Goal: Information Seeking & Learning: Learn about a topic

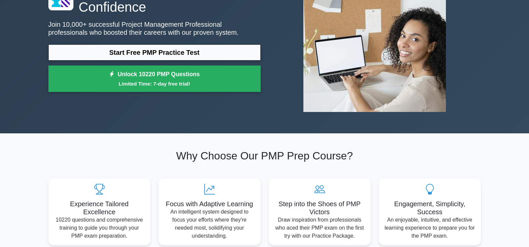
scroll to position [67, 0]
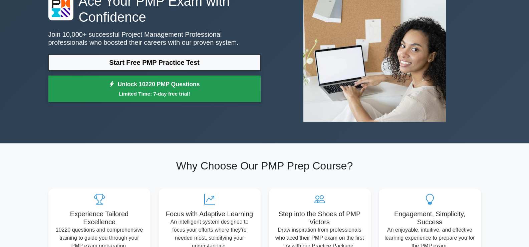
click at [163, 96] on small "Limited Time: 7-day free trial!" at bounding box center [155, 94] width 196 height 8
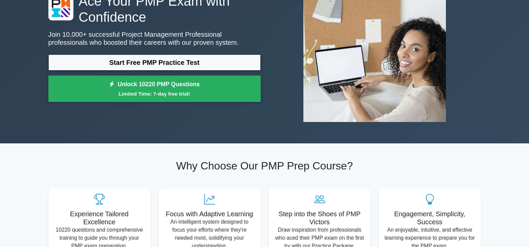
scroll to position [0, 0]
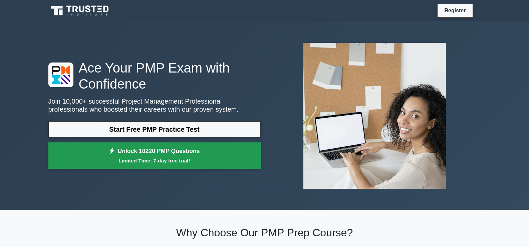
click at [156, 154] on link "Unlock 10220 PMP Questions Limited Time: 7-day free trial!" at bounding box center [154, 155] width 212 height 27
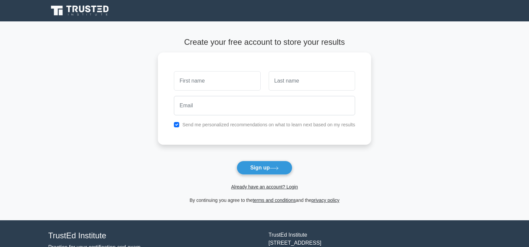
click at [258, 188] on link "Already have an account? Login" at bounding box center [264, 186] width 67 height 5
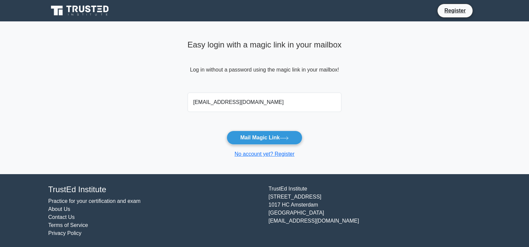
type input "[EMAIL_ADDRESS][DOMAIN_NAME]"
click at [227, 131] on button "Mail Magic Link" at bounding box center [265, 138] width 76 height 14
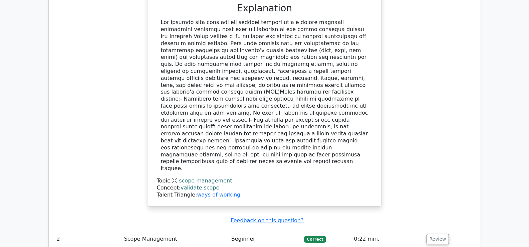
scroll to position [624, 0]
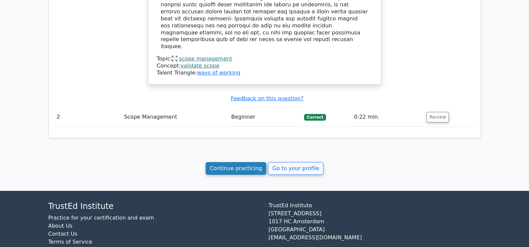
click at [219, 162] on link "Continue practicing" at bounding box center [236, 168] width 61 height 13
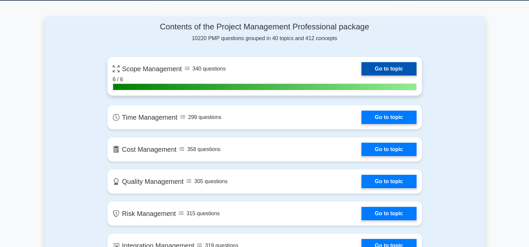
click at [362, 73] on link "Go to topic" at bounding box center [389, 68] width 55 height 13
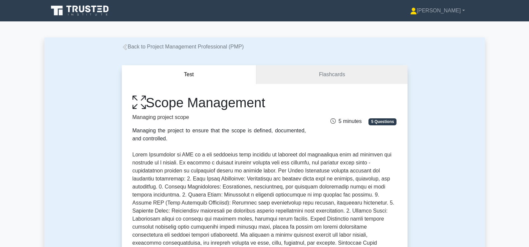
drag, startPoint x: 158, startPoint y: 104, endPoint x: 274, endPoint y: 103, distance: 115.5
click at [274, 103] on h1 "Scope Management" at bounding box center [220, 102] width 174 height 16
copy h1 "Scope Management"
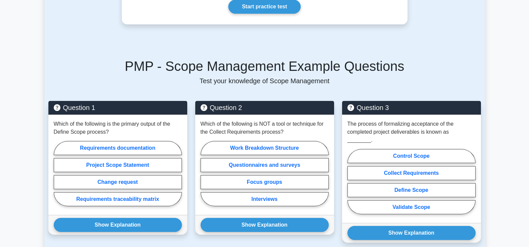
scroll to position [367, 0]
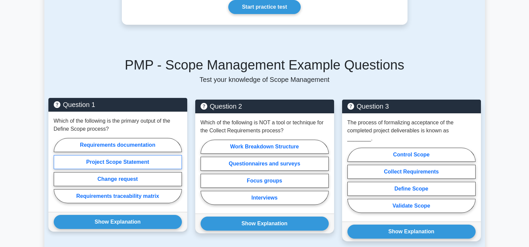
click at [102, 155] on label "Project Scope Statement" at bounding box center [118, 162] width 128 height 14
click at [58, 170] on input "Project Scope Statement" at bounding box center [56, 172] width 4 height 4
radio input "true"
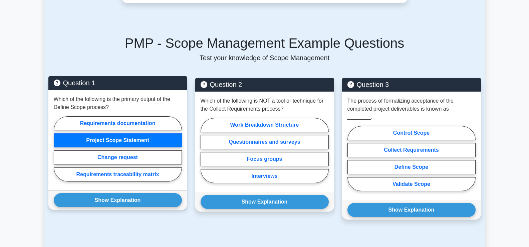
scroll to position [434, 0]
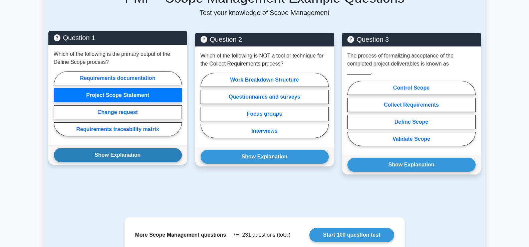
click at [104, 148] on button "Show Explanation" at bounding box center [118, 155] width 128 height 14
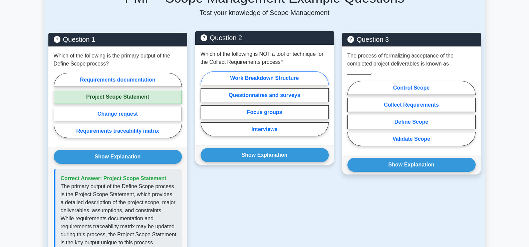
click at [248, 71] on label "Work Breakdown Structure" at bounding box center [265, 78] width 128 height 14
click at [205, 103] on input "Work Breakdown Structure" at bounding box center [203, 105] width 4 height 4
radio input "true"
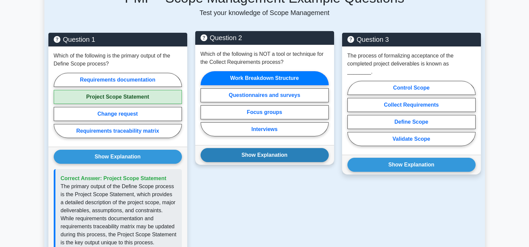
click at [266, 148] on button "Show Explanation" at bounding box center [265, 155] width 128 height 14
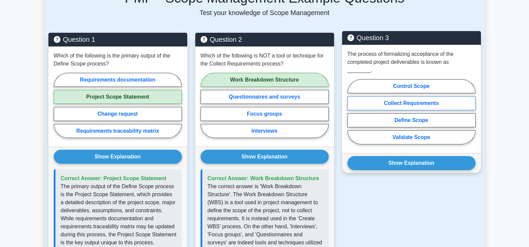
click at [392, 96] on label "Collect Requirements" at bounding box center [412, 103] width 128 height 14
click at [352, 112] on input "Collect Requirements" at bounding box center [350, 114] width 4 height 4
radio input "true"
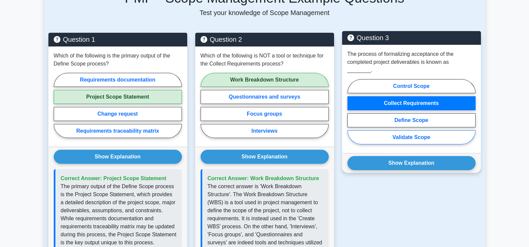
click at [393, 130] on label "Validate Scope" at bounding box center [412, 137] width 128 height 14
click at [352, 116] on input "Validate Scope" at bounding box center [350, 114] width 4 height 4
radio input "true"
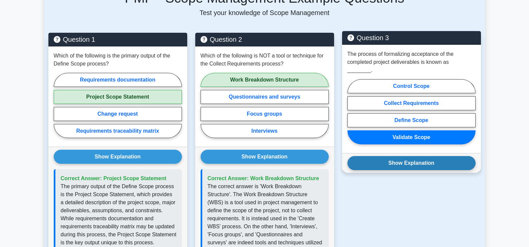
click at [403, 156] on button "Show Explanation" at bounding box center [412, 163] width 128 height 14
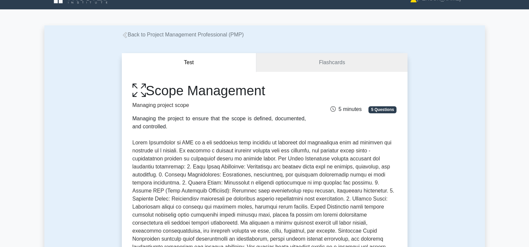
scroll to position [0, 0]
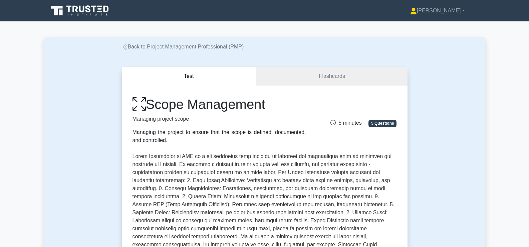
click at [149, 45] on link "Back to Project Management Professional (PMP)" at bounding box center [183, 47] width 122 height 6
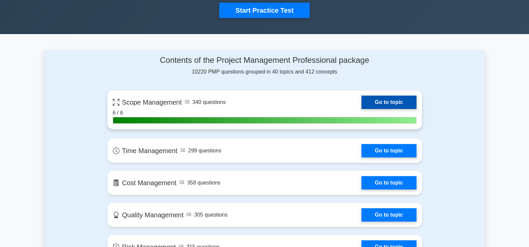
scroll to position [596, 0]
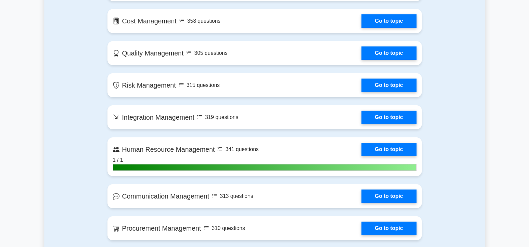
scroll to position [295, 0]
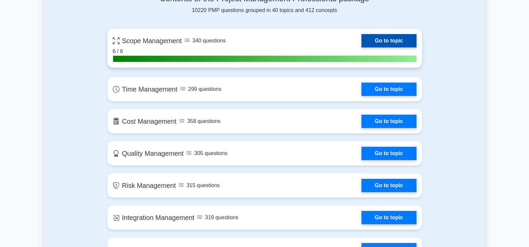
click at [362, 47] on link "Go to topic" at bounding box center [389, 40] width 55 height 13
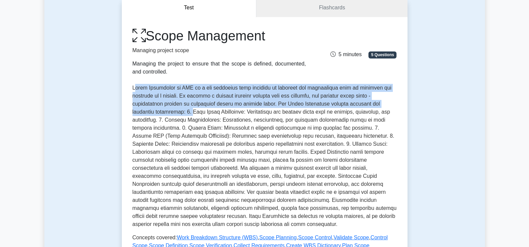
scroll to position [134, 0]
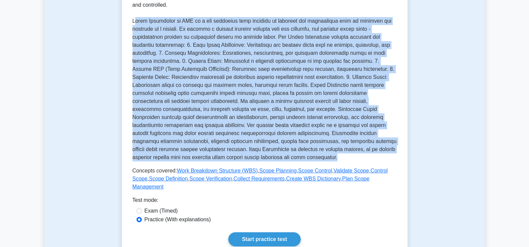
drag, startPoint x: 153, startPoint y: 93, endPoint x: 283, endPoint y: 157, distance: 145.0
click at [283, 157] on p at bounding box center [265, 89] width 264 height 144
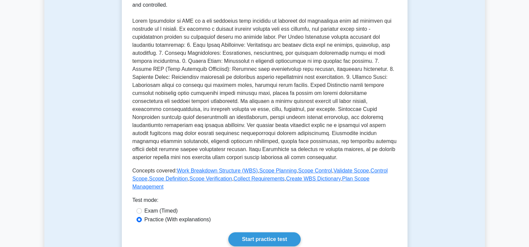
click at [219, 196] on div "Test mode:" at bounding box center [265, 201] width 264 height 11
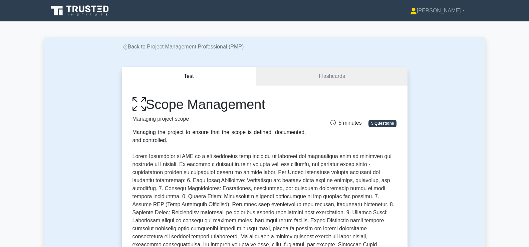
click at [189, 44] on link "Back to Project Management Professional (PMP)" at bounding box center [183, 47] width 122 height 6
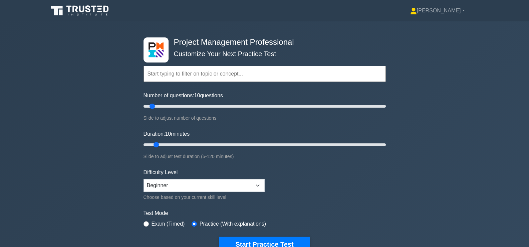
click at [187, 75] on input "text" at bounding box center [265, 74] width 242 height 16
paste input "Develop project Management Plan"
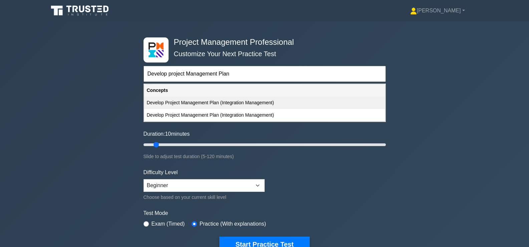
click at [189, 104] on div "Develop Project Management Plan (Integration Management)" at bounding box center [264, 102] width 241 height 12
type input "Develop Project Management Plan (Integration Management)"
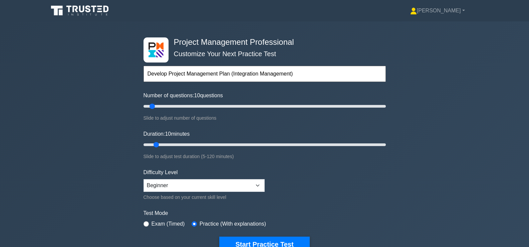
click at [324, 71] on input "Develop Project Management Plan (Integration Management)" at bounding box center [265, 74] width 242 height 16
click at [219, 236] on button "Start Practice Test" at bounding box center [264, 243] width 90 height 15
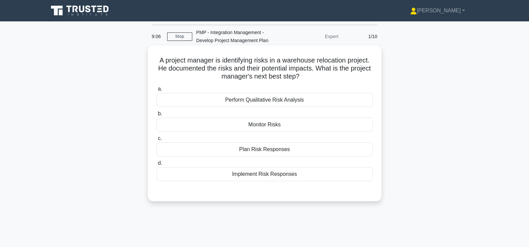
click at [254, 149] on div "Plan Risk Responses" at bounding box center [265, 149] width 216 height 14
click at [157, 141] on input "c. Plan Risk Responses" at bounding box center [157, 138] width 0 height 4
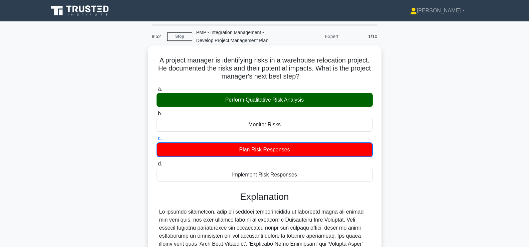
drag, startPoint x: 154, startPoint y: 56, endPoint x: 311, endPoint y: 99, distance: 162.9
click at [311, 99] on div "A project manager is identifying risks in a warehouse relocation project. He do…" at bounding box center [265, 210] width 228 height 325
copy div "A project manager is identifying risks in a warehouse relocation project. He do…"
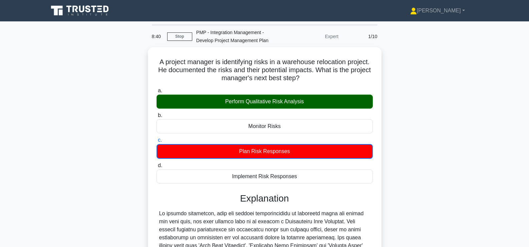
click at [405, 191] on div "A project manager is identifying risks in a warehouse relocation project. He do…" at bounding box center [264, 216] width 441 height 338
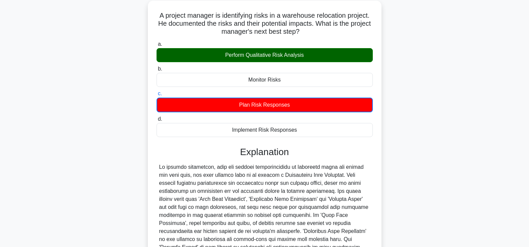
scroll to position [134, 0]
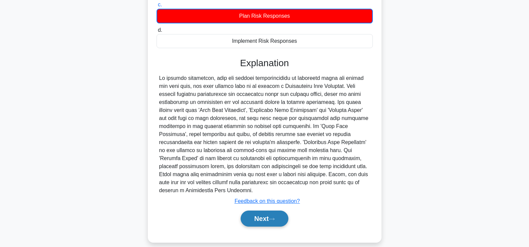
click at [261, 210] on button "Next" at bounding box center [265, 218] width 48 height 16
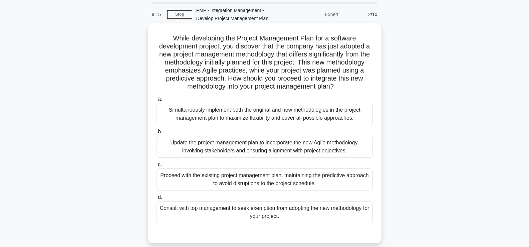
scroll to position [33, 0]
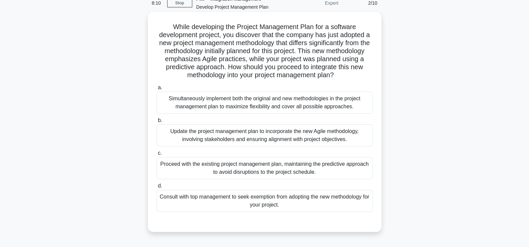
click at [254, 145] on div "Update the project management plan to incorporate the new Agile methodology, in…" at bounding box center [265, 135] width 216 height 22
click at [157, 123] on input "b. Update the project management plan to incorporate the new Agile methodology,…" at bounding box center [157, 120] width 0 height 4
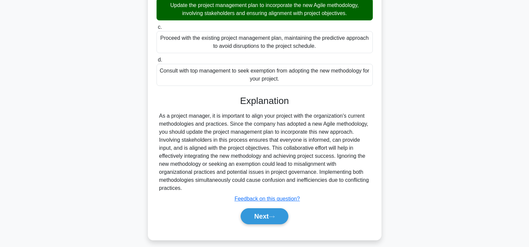
scroll to position [173, 0]
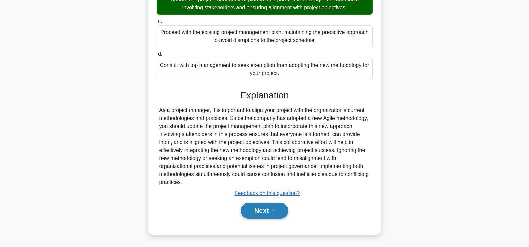
click at [269, 214] on button "Next" at bounding box center [265, 210] width 48 height 16
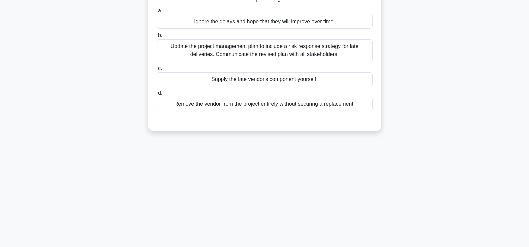
scroll to position [47, 0]
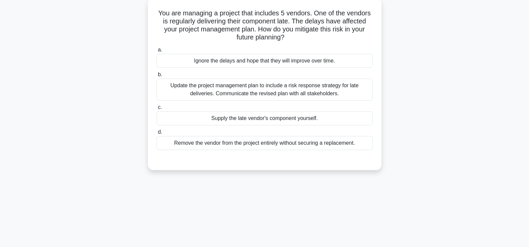
click at [257, 89] on div "Update the project management plan to include a risk response strategy for late…" at bounding box center [265, 89] width 216 height 22
click at [157, 77] on input "b. Update the project management plan to include a risk response strategy for l…" at bounding box center [157, 74] width 0 height 4
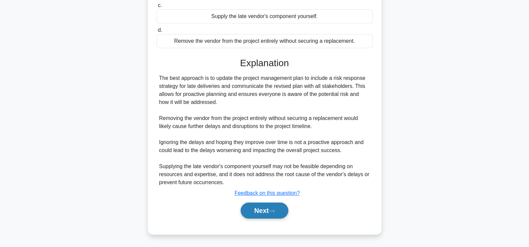
click at [267, 211] on button "Next" at bounding box center [265, 210] width 48 height 16
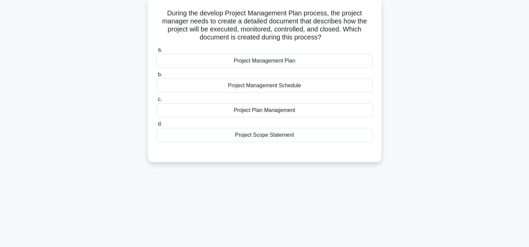
click at [256, 60] on div "Project Management Plan" at bounding box center [265, 61] width 216 height 14
click at [157, 52] on input "a. Project Management Plan" at bounding box center [157, 50] width 0 height 4
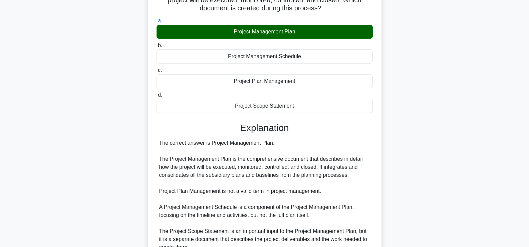
scroll to position [114, 0]
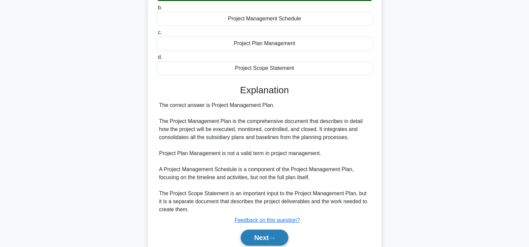
click at [269, 237] on button "Next" at bounding box center [265, 237] width 48 height 16
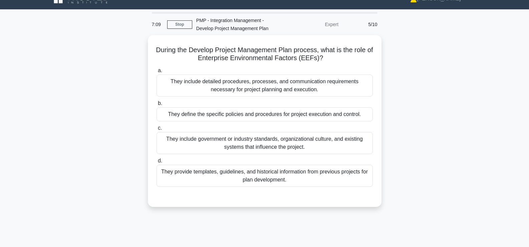
scroll to position [33, 0]
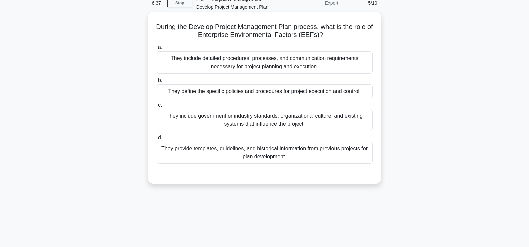
click at [238, 122] on div "They include government or industry standards, organizational culture, and exis…" at bounding box center [265, 120] width 216 height 22
click at [157, 107] on input "c. They include government or industry standards, organizational culture, and e…" at bounding box center [157, 105] width 0 height 4
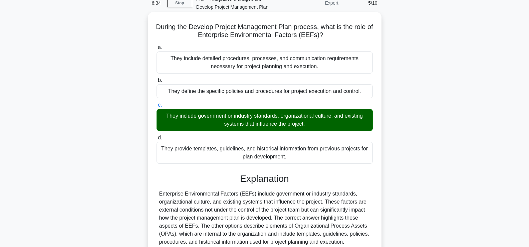
scroll to position [67, 0]
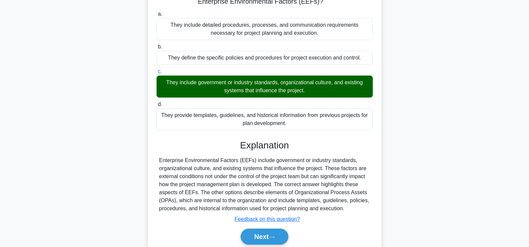
drag, startPoint x: 160, startPoint y: 159, endPoint x: 347, endPoint y: 210, distance: 194.4
click at [347, 210] on div "Enterprise Environmental Factors (EEFs) include government or industry standard…" at bounding box center [264, 184] width 211 height 56
copy div "Enterprise Environmental Factors (EEFs) include government or industry standard…"
click at [275, 238] on icon at bounding box center [272, 237] width 6 height 4
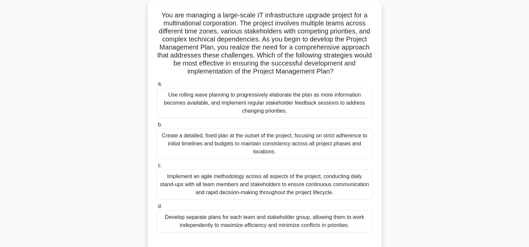
scroll to position [33, 0]
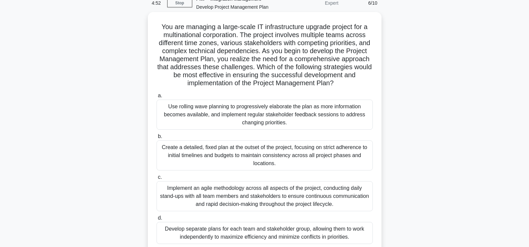
click at [247, 151] on div "Create a detailed, fixed plan at the outset of the project, focusing on strict …" at bounding box center [265, 155] width 216 height 30
click at [157, 139] on input "b. Create a detailed, fixed plan at the outset of the project, focusing on stri…" at bounding box center [157, 136] width 0 height 4
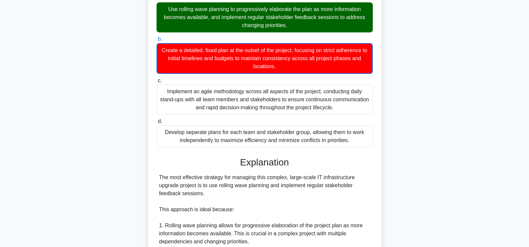
scroll to position [167, 0]
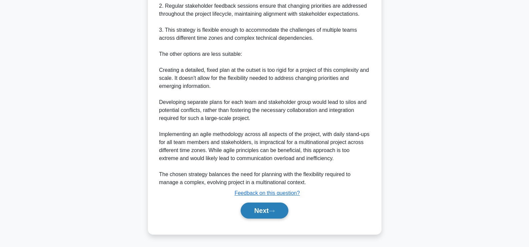
click at [269, 213] on button "Next" at bounding box center [265, 210] width 48 height 16
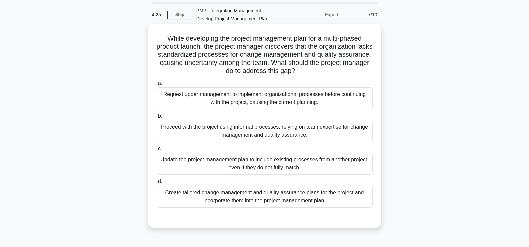
scroll to position [33, 0]
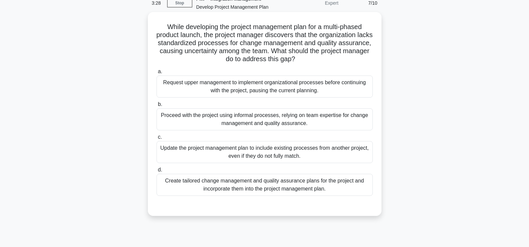
click at [298, 184] on div "Create tailored change management and quality assurance plans for the project a…" at bounding box center [265, 185] width 216 height 22
click at [157, 172] on input "d. Create tailored change management and quality assurance plans for the projec…" at bounding box center [157, 170] width 0 height 4
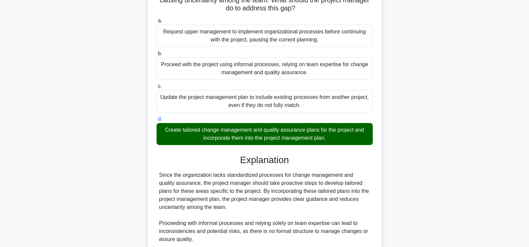
scroll to position [100, 0]
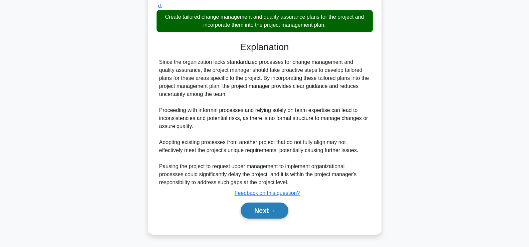
click at [270, 210] on button "Next" at bounding box center [265, 210] width 48 height 16
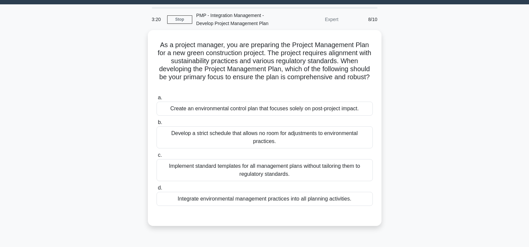
scroll to position [14, 0]
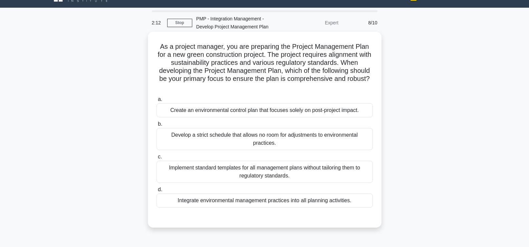
click at [268, 200] on div "Integrate environmental management practices into all planning activities." at bounding box center [265, 200] width 216 height 14
click at [157, 192] on input "d. Integrate environmental management practices into all planning activities." at bounding box center [157, 189] width 0 height 4
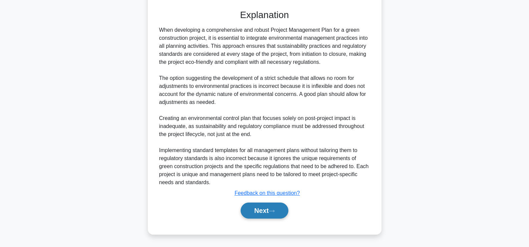
click at [272, 207] on button "Next" at bounding box center [265, 210] width 48 height 16
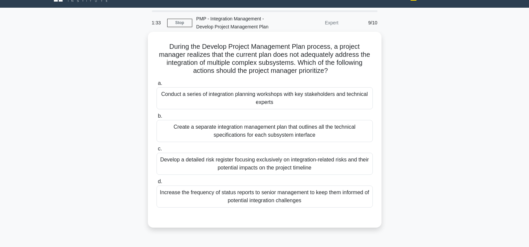
click at [239, 103] on div "Conduct a series of integration planning workshops with key stakeholders and te…" at bounding box center [265, 98] width 216 height 22
click at [157, 85] on input "a. Conduct a series of integration planning workshops with key stakeholders and…" at bounding box center [157, 83] width 0 height 4
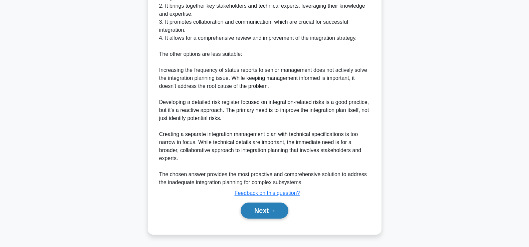
click at [273, 216] on button "Next" at bounding box center [265, 210] width 48 height 16
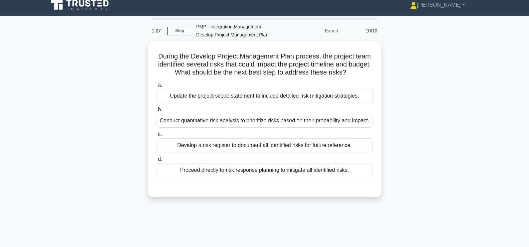
scroll to position [0, 0]
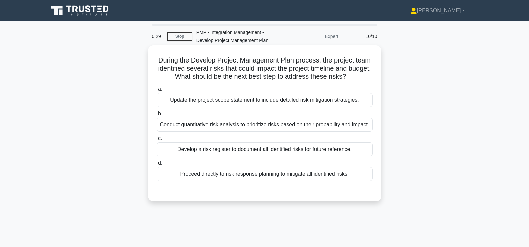
click at [273, 176] on div "Proceed directly to risk response planning to mitigate all identified risks." at bounding box center [265, 174] width 216 height 14
click at [157, 165] on input "d. Proceed directly to risk response planning to mitigate all identified risks." at bounding box center [157, 163] width 0 height 4
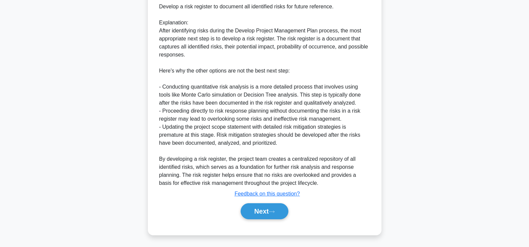
scroll to position [222, 0]
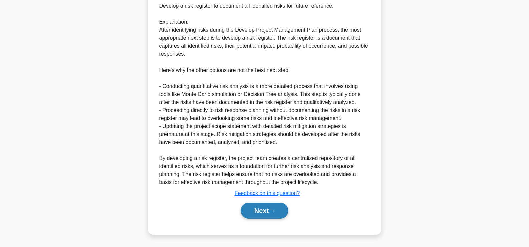
click at [271, 215] on button "Next" at bounding box center [265, 210] width 48 height 16
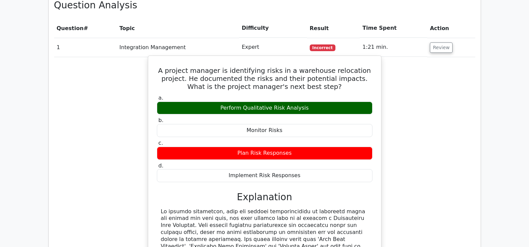
scroll to position [300, 0]
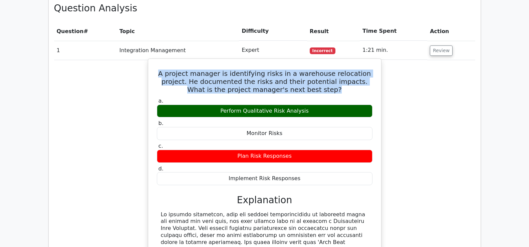
drag, startPoint x: 156, startPoint y: 73, endPoint x: 337, endPoint y: 91, distance: 182.1
click at [337, 91] on div "A project manager is identifying risks in a warehouse relocation project. He do…" at bounding box center [265, 210] width 228 height 299
copy h5 "A project manager is identifying risks in a warehouse relocation project. He do…"
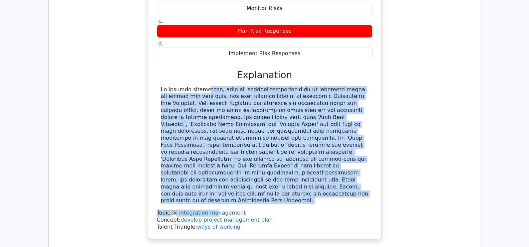
scroll to position [434, 0]
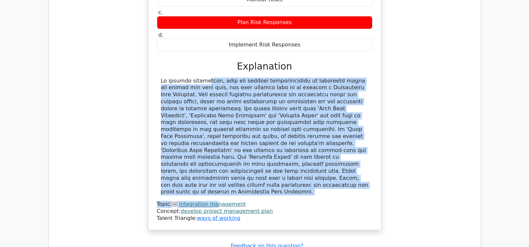
drag, startPoint x: 161, startPoint y: 184, endPoint x: 226, endPoint y: 177, distance: 65.1
click at [226, 177] on div at bounding box center [265, 136] width 208 height 118
copy div "In project management, once the initial identification of potential risks and i…"
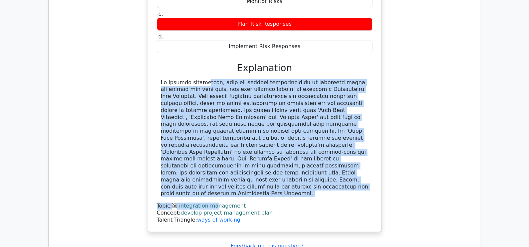
click at [409, 164] on div "A project manager is identifying risks in a warehouse relocation project. He do…" at bounding box center [264, 83] width 421 height 313
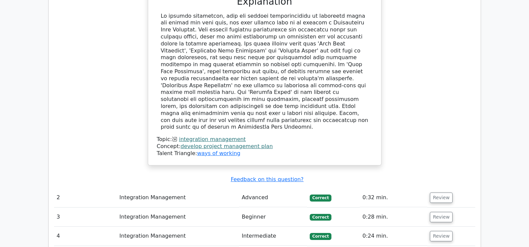
scroll to position [601, 0]
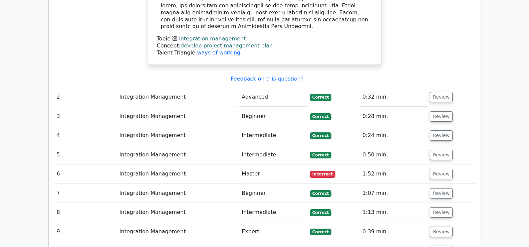
click at [176, 164] on td "Integration Management" at bounding box center [178, 173] width 122 height 19
click at [438, 169] on button "Review" at bounding box center [441, 174] width 23 height 10
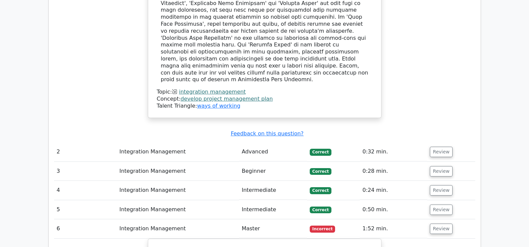
scroll to position [634, 0]
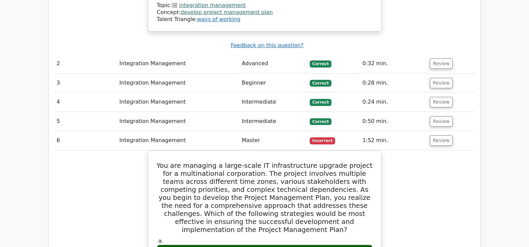
click at [159, 131] on td "Integration Management" at bounding box center [178, 140] width 122 height 19
click at [251, 131] on td "Master" at bounding box center [273, 140] width 68 height 19
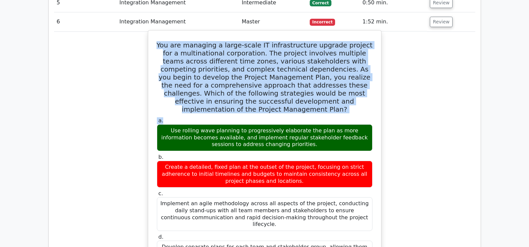
scroll to position [768, 0]
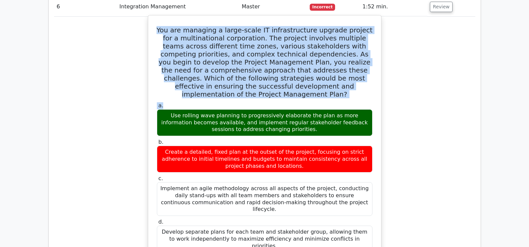
drag, startPoint x: 163, startPoint y: 82, endPoint x: 355, endPoint y: 212, distance: 231.8
copy div "You are managing a large-scale IT infrastructure upgrade project for a multinat…"
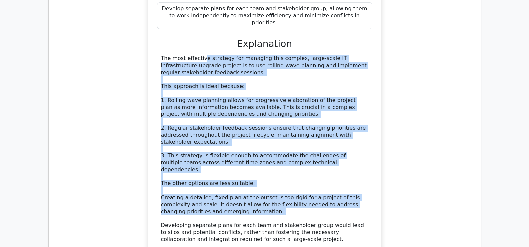
scroll to position [1035, 0]
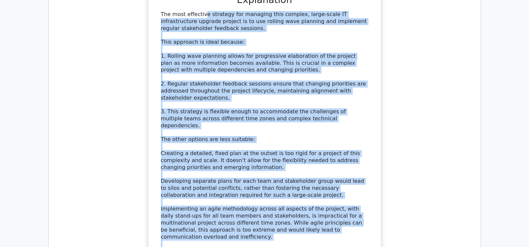
drag, startPoint x: 159, startPoint y: 147, endPoint x: 316, endPoint y: 202, distance: 166.2
click at [316, 202] on div "The most effective strategy for managing this complex, large-scale IT infrastru…" at bounding box center [265, 136] width 216 height 250
copy div "The most effective strategy for managing this complex, large-scale IT infrastru…"
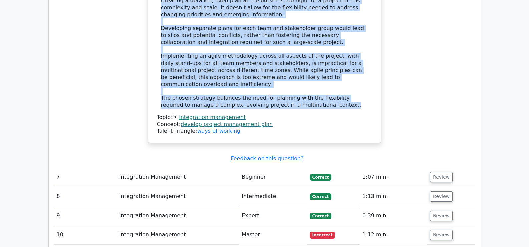
scroll to position [1235, 0]
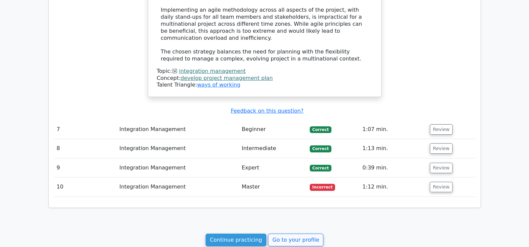
click at [320, 184] on span "Incorrect" at bounding box center [323, 187] width 26 height 7
click at [438, 182] on button "Review" at bounding box center [441, 187] width 23 height 10
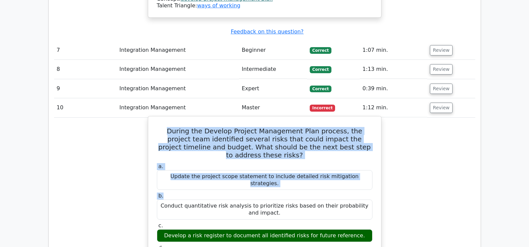
scroll to position [1369, 0]
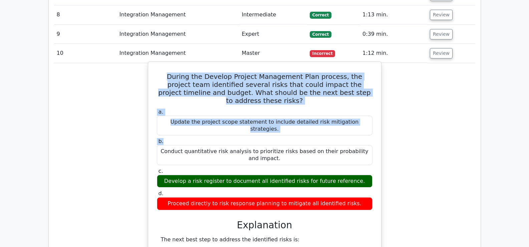
drag, startPoint x: 165, startPoint y: 85, endPoint x: 183, endPoint y: 92, distance: 18.8
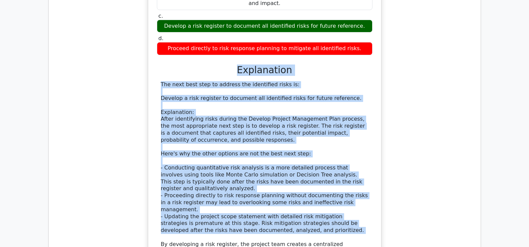
scroll to position [1536, 0]
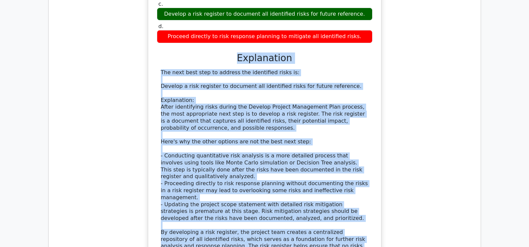
drag, startPoint x: 244, startPoint y: 85, endPoint x: 341, endPoint y: 169, distance: 127.8
click at [341, 169] on div "a. Update the project scope statement to include detailed risk mitigation strat…" at bounding box center [264, 114] width 217 height 349
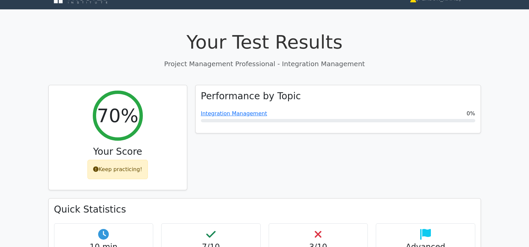
scroll to position [0, 0]
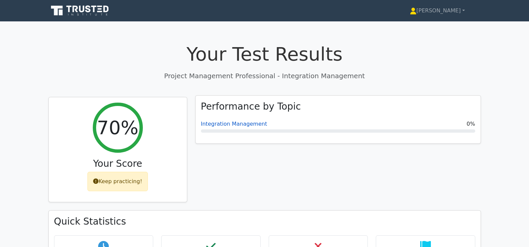
click at [244, 125] on link "Integration Management" at bounding box center [234, 124] width 66 height 6
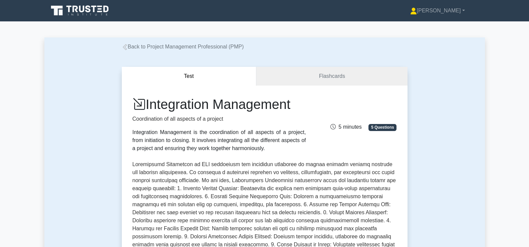
click at [148, 46] on link "Back to Project Management Professional (PMP)" at bounding box center [183, 47] width 122 height 6
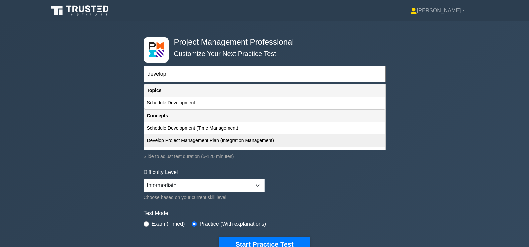
click at [223, 142] on div "Develop Project Management Plan (Integration Management)" at bounding box center [264, 140] width 241 height 12
type input "Develop Project Management Plan (Integration Management)"
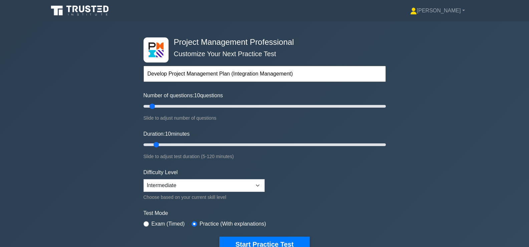
click at [313, 76] on input "Develop Project Management Plan (Integration Management)" at bounding box center [265, 74] width 242 height 16
drag, startPoint x: 153, startPoint y: 106, endPoint x: 393, endPoint y: 106, distance: 240.0
type input "200"
click at [386, 106] on input "Number of questions: 200 questions" at bounding box center [265, 106] width 242 height 8
click at [254, 75] on input "text" at bounding box center [265, 74] width 242 height 16
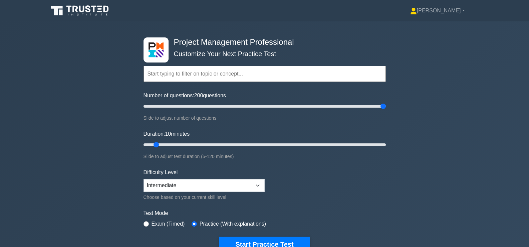
click at [252, 73] on input "text" at bounding box center [265, 74] width 242 height 16
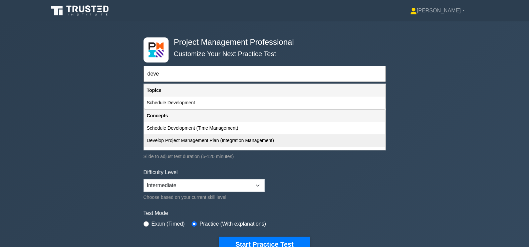
click at [207, 141] on div "Develop Project Management Plan (Integration Management)" at bounding box center [264, 140] width 241 height 12
type input "Develop Project Management Plan (Integration Management)"
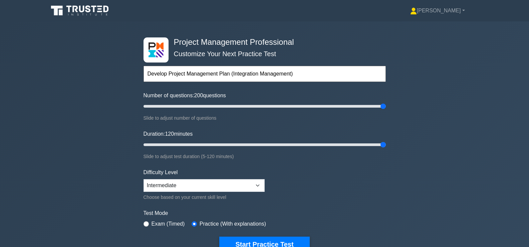
drag, startPoint x: 156, startPoint y: 145, endPoint x: 380, endPoint y: 142, distance: 223.4
type input "120"
click at [380, 142] on input "Duration: 120 minutes" at bounding box center [265, 145] width 242 height 8
click at [209, 77] on input "text" at bounding box center [265, 74] width 242 height 16
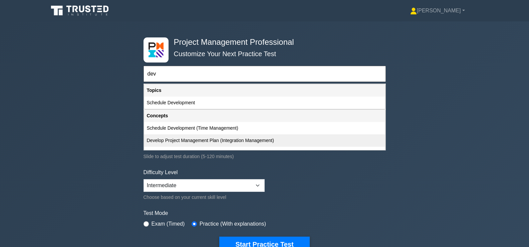
click at [213, 139] on div "Develop Project Management Plan (Integration Management)" at bounding box center [264, 140] width 241 height 12
type input "Develop Project Management Plan (Integration Management)"
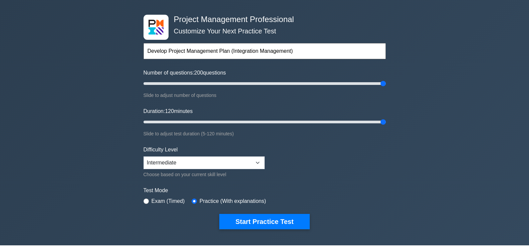
scroll to position [33, 0]
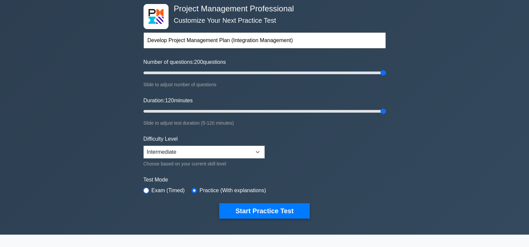
click at [145, 190] on input "radio" at bounding box center [146, 190] width 5 height 5
radio input "true"
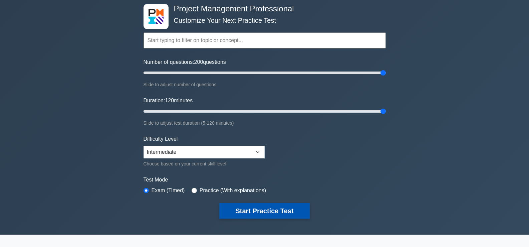
click at [270, 209] on button "Start Practice Test" at bounding box center [264, 210] width 90 height 15
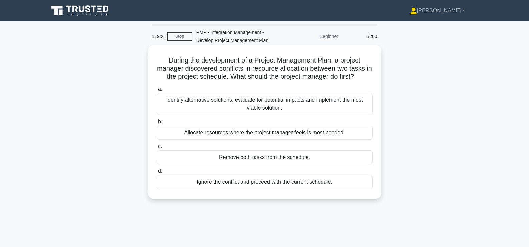
click at [263, 107] on div "Identify alternative solutions, evaluate for potential impacts and implement th…" at bounding box center [265, 104] width 216 height 22
click at [157, 91] on input "a. Identify alternative solutions, evaluate for potential impacts and implement…" at bounding box center [157, 89] width 0 height 4
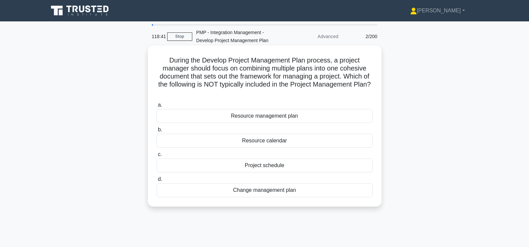
click at [258, 142] on div "Resource calendar" at bounding box center [265, 141] width 216 height 14
click at [157, 132] on input "b. Resource calendar" at bounding box center [157, 130] width 0 height 4
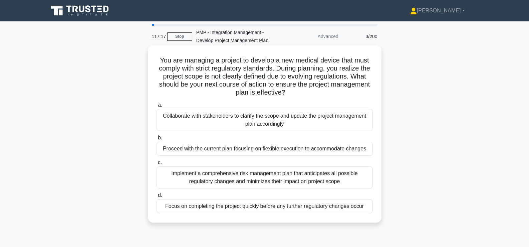
click at [261, 119] on div "Collaborate with stakeholders to clarify the scope and update the project manag…" at bounding box center [265, 120] width 216 height 22
click at [157, 107] on input "a. Collaborate with stakeholders to clarify the scope and update the project ma…" at bounding box center [157, 105] width 0 height 4
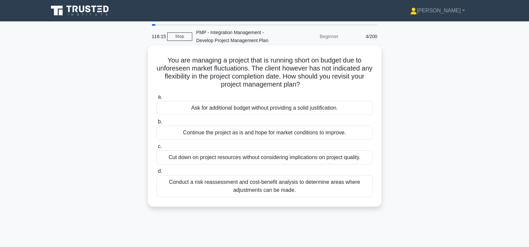
click at [265, 188] on div "Conduct a risk reassessment and cost-benefit analysis to determine areas where …" at bounding box center [265, 186] width 216 height 22
click at [157, 173] on input "d. Conduct a risk reassessment and cost-benefit analysis to determine areas whe…" at bounding box center [157, 171] width 0 height 4
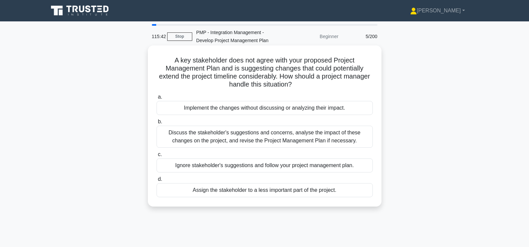
click at [207, 137] on div "Discuss the stakeholder's suggestions and concerns, analyse the impact of these…" at bounding box center [265, 137] width 216 height 22
click at [157, 124] on input "b. Discuss the stakeholder's suggestions and concerns, analyse the impact of th…" at bounding box center [157, 122] width 0 height 4
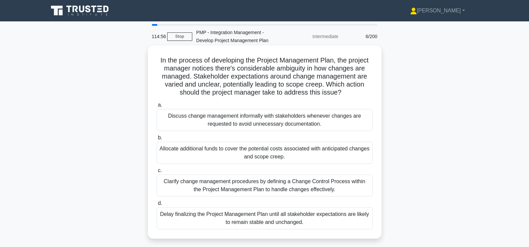
click at [241, 187] on div "Clarify change management procedures by defining a Change Control Process withi…" at bounding box center [265, 185] width 216 height 22
click at [157, 173] on input "c. Clarify change management procedures by defining a Change Control Process wi…" at bounding box center [157, 170] width 0 height 4
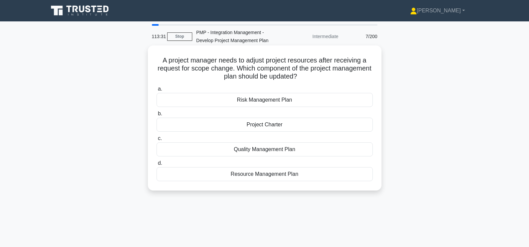
click at [269, 174] on div "Resource Management Plan" at bounding box center [265, 174] width 216 height 14
click at [157, 165] on input "d. Resource Management Plan" at bounding box center [157, 163] width 0 height 4
click at [274, 100] on div "Collect Requirements" at bounding box center [265, 100] width 216 height 14
click at [157, 91] on input "a. Collect Requirements" at bounding box center [157, 89] width 0 height 4
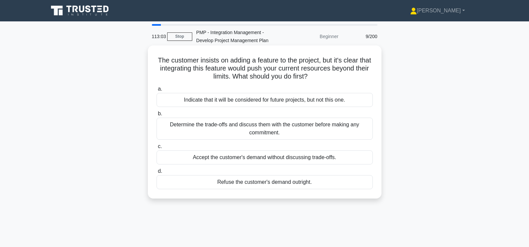
click at [276, 131] on div "Determine the trade-offs and discuss them with the customer before making any c…" at bounding box center [265, 129] width 216 height 22
click at [157, 116] on input "b. Determine the trade-offs and discuss them with the customer before making an…" at bounding box center [157, 114] width 0 height 4
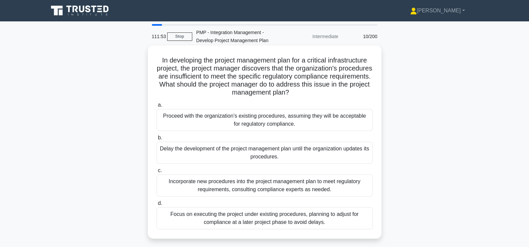
click at [276, 187] on div "Incorporate new procedures into the project management plan to meet regulatory …" at bounding box center [265, 185] width 216 height 22
click at [157, 173] on input "c. Incorporate new procedures into the project management plan to meet regulato…" at bounding box center [157, 170] width 0 height 4
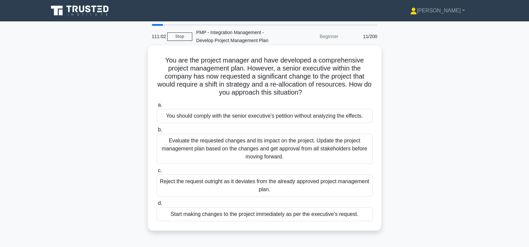
click at [282, 150] on div "Evaluate the requested changes and its impact on the project. Update the projec…" at bounding box center [265, 149] width 216 height 30
click at [157, 132] on input "b. Evaluate the requested changes and its impact on the project. Update the pro…" at bounding box center [157, 130] width 0 height 4
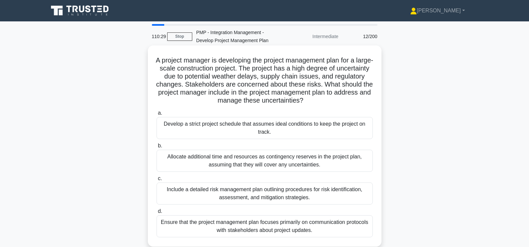
click at [279, 156] on div "Allocate additional time and resources as contingency reserves in the project p…" at bounding box center [265, 161] width 216 height 22
click at [157, 148] on input "b. Allocate additional time and resources as contingency reserves in the projec…" at bounding box center [157, 146] width 0 height 4
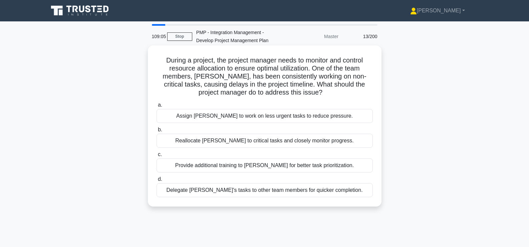
click at [269, 143] on div "Reallocate [PERSON_NAME] to critical tasks and closely monitor progress." at bounding box center [265, 141] width 216 height 14
click at [157, 132] on input "b. Reallocate [PERSON_NAME] to critical tasks and closely monitor progress." at bounding box center [157, 130] width 0 height 4
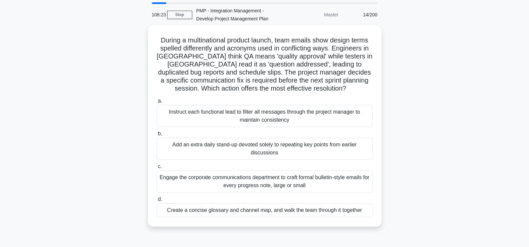
scroll to position [33, 0]
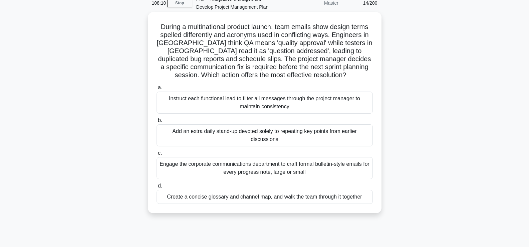
click at [282, 198] on div "Create a concise glossary and channel map, and walk the team through it together" at bounding box center [265, 197] width 216 height 14
click at [157, 188] on input "d. Create a concise glossary and channel map, and walk the team through it toge…" at bounding box center [157, 186] width 0 height 4
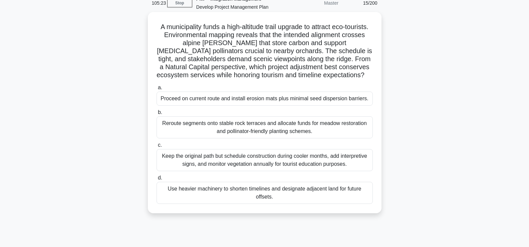
click at [253, 138] on div "Reroute segments onto stable rock terraces and allocate funds for meadow restor…" at bounding box center [265, 127] width 216 height 22
click at [157, 115] on input "b. Reroute segments onto stable rock terraces and allocate funds for meadow res…" at bounding box center [157, 112] width 0 height 4
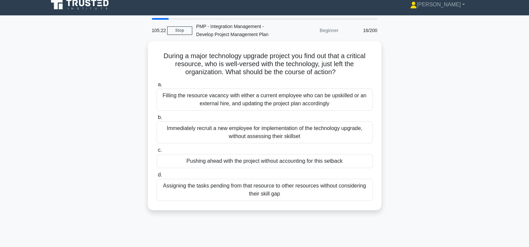
scroll to position [0, 0]
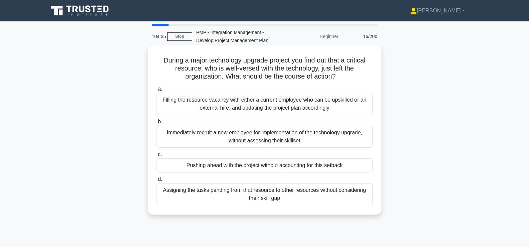
click at [253, 100] on div "Filling the resource vacancy with either a current employee who can be upskille…" at bounding box center [265, 104] width 216 height 22
click at [157, 91] on input "a. Filling the resource vacancy with either a current employee who can be upski…" at bounding box center [157, 89] width 0 height 4
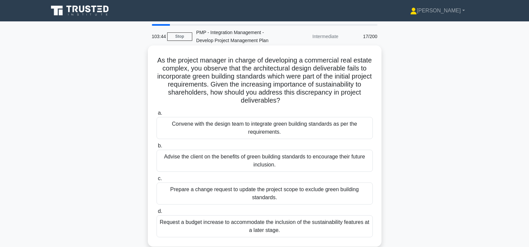
click at [250, 127] on div "Convene with the design team to integrate green building standards as per the r…" at bounding box center [265, 128] width 216 height 22
click at [157, 115] on input "a. Convene with the design team to integrate green building standards as per th…" at bounding box center [157, 113] width 0 height 4
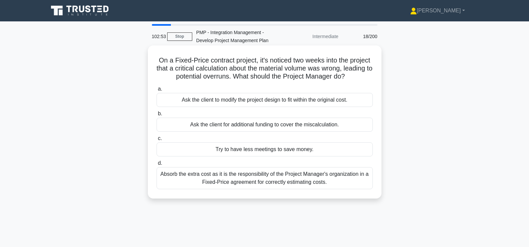
click at [281, 178] on div "Absorb the extra cost as it is the responsibility of the Project Manager's orga…" at bounding box center [265, 178] width 216 height 22
click at [157, 165] on input "d. Absorb the extra cost as it is the responsibility of the Project Manager's o…" at bounding box center [157, 163] width 0 height 4
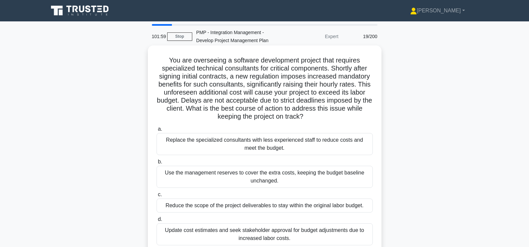
scroll to position [33, 0]
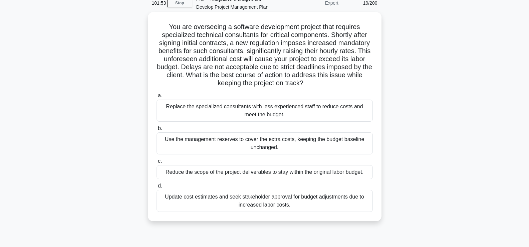
click at [287, 144] on div "Use the management reserves to cover the extra costs, keeping the budget baseli…" at bounding box center [265, 143] width 216 height 22
click at [157, 131] on input "b. Use the management reserves to cover the extra costs, keeping the budget bas…" at bounding box center [157, 128] width 0 height 4
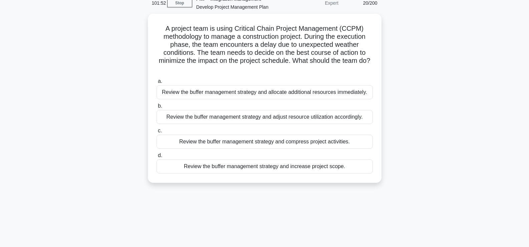
scroll to position [0, 0]
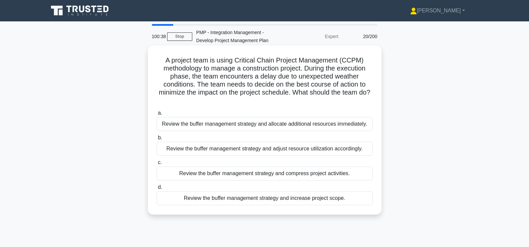
click at [283, 174] on div "Review the buffer management strategy and compress project activities." at bounding box center [265, 173] width 216 height 14
click at [157, 165] on input "c. Review the buffer management strategy and compress project activities." at bounding box center [157, 162] width 0 height 4
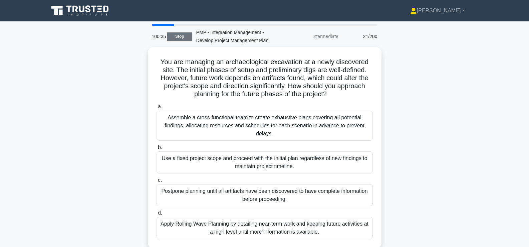
click at [178, 37] on link "Stop" at bounding box center [179, 36] width 25 height 8
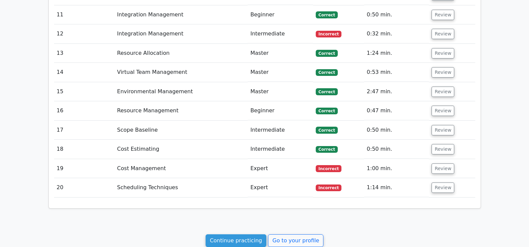
scroll to position [935, 0]
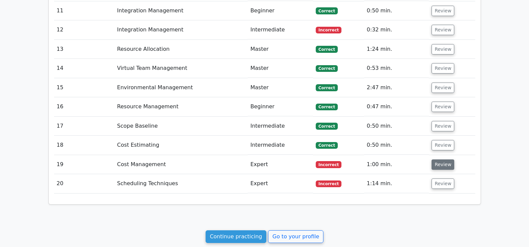
click at [436, 159] on button "Review" at bounding box center [443, 164] width 23 height 10
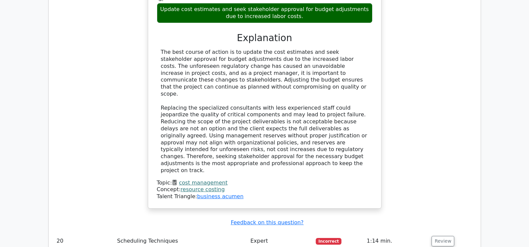
scroll to position [1384, 0]
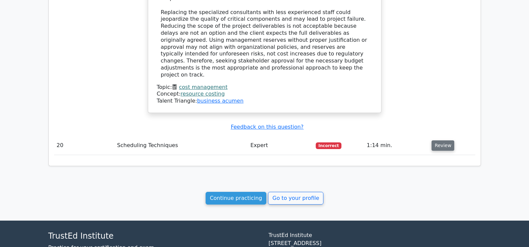
click at [444, 140] on button "Review" at bounding box center [443, 145] width 23 height 10
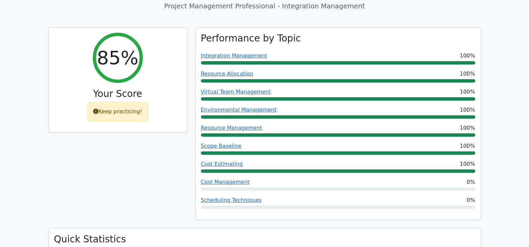
scroll to position [82, 0]
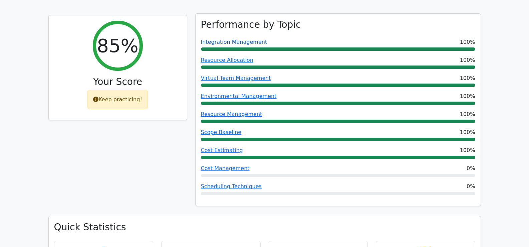
click at [247, 40] on link "Integration Management" at bounding box center [234, 42] width 66 height 6
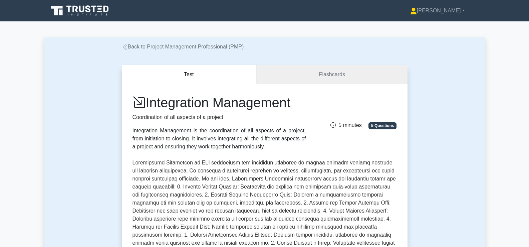
click at [328, 75] on link "Flashcards" at bounding box center [331, 74] width 151 height 19
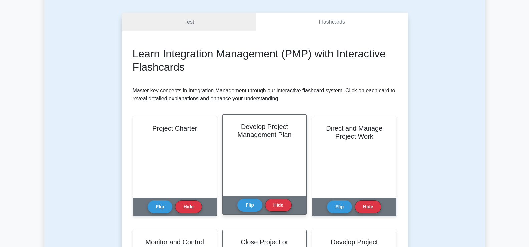
scroll to position [67, 0]
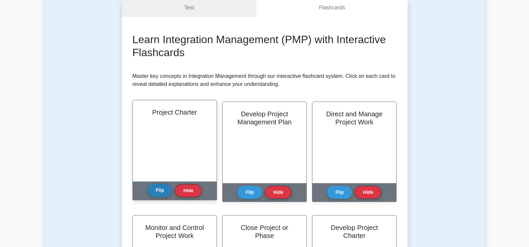
click at [161, 189] on button "Flip" at bounding box center [160, 190] width 25 height 13
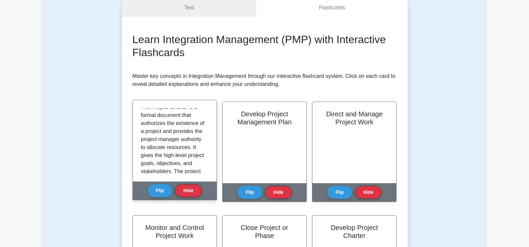
scroll to position [0, 0]
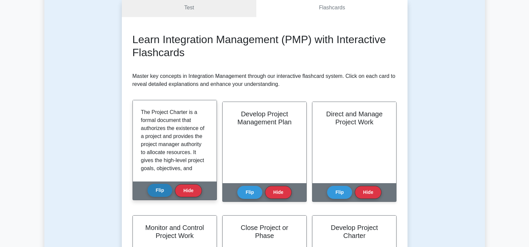
click at [163, 190] on button "Flip" at bounding box center [160, 190] width 25 height 13
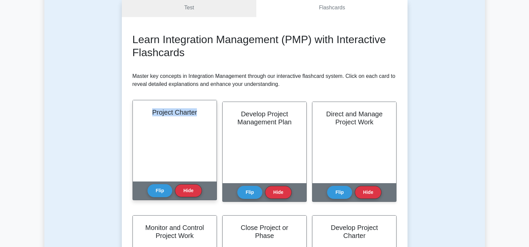
drag, startPoint x: 151, startPoint y: 112, endPoint x: 198, endPoint y: 114, distance: 47.1
click at [198, 114] on h2 "Project Charter" at bounding box center [175, 112] width 68 height 8
copy h2 "Project Charter"
click at [157, 192] on button "Flip" at bounding box center [160, 190] width 25 height 13
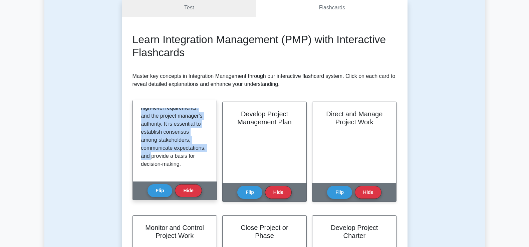
scroll to position [133, 0]
drag, startPoint x: 141, startPoint y: 112, endPoint x: 183, endPoint y: 163, distance: 65.9
click at [183, 163] on div "The Project Charter is a formal document that authorizes the existence of a pro…" at bounding box center [175, 140] width 84 height 81
copy p "The Project Charter is a formal document that authorizes the existence of a pro…"
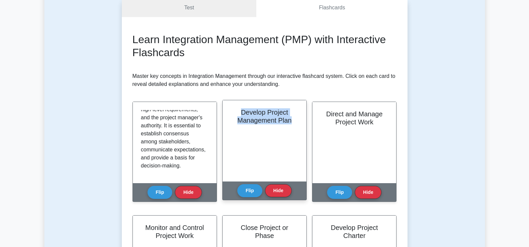
drag, startPoint x: 238, startPoint y: 112, endPoint x: 297, endPoint y: 120, distance: 59.0
click at [297, 120] on h2 "Develop Project Management Plan" at bounding box center [265, 116] width 68 height 16
copy h2 "Develop Project Management Plan"
click at [248, 189] on button "Flip" at bounding box center [249, 190] width 25 height 13
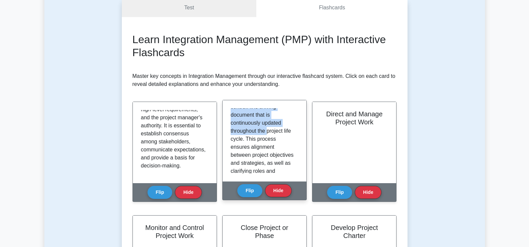
scroll to position [149, 0]
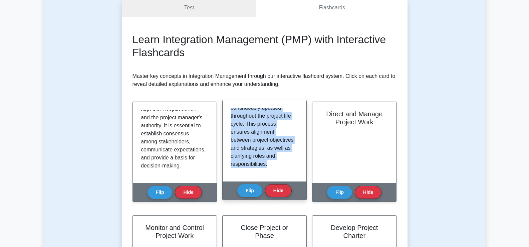
drag, startPoint x: 231, startPoint y: 114, endPoint x: 276, endPoint y: 168, distance: 70.0
click at [276, 168] on p "Develop Project Management Plan is a process that defines, prepares, and coordi…" at bounding box center [263, 64] width 65 height 208
copy p "Develop Project Management Plan is a process that defines, prepares, and coordi…"
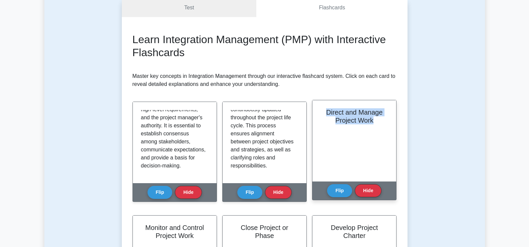
drag, startPoint x: 327, startPoint y: 111, endPoint x: 376, endPoint y: 127, distance: 51.3
click at [376, 127] on div "Direct and Manage Project Work" at bounding box center [354, 140] width 84 height 81
copy h2 "Direct and Manage Project Work"
click at [337, 190] on button "Flip" at bounding box center [339, 190] width 25 height 13
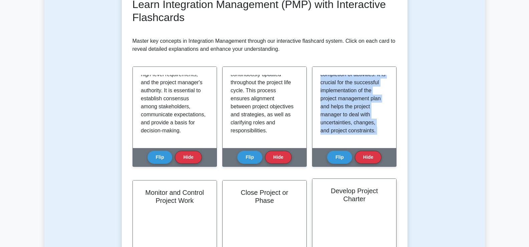
scroll to position [134, 0]
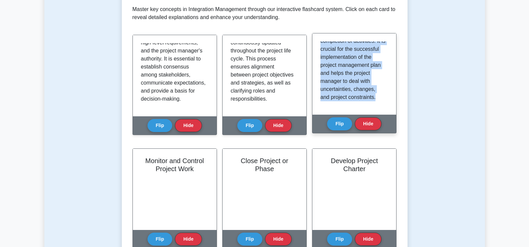
drag, startPoint x: 322, startPoint y: 114, endPoint x: 378, endPoint y: 100, distance: 57.7
click at [378, 100] on p "Direct and Manage Project Work is a process where the project manager and the p…" at bounding box center [352, 17] width 65 height 168
copy p "Direct and Manage Project Work is a process where the project manager and the p…"
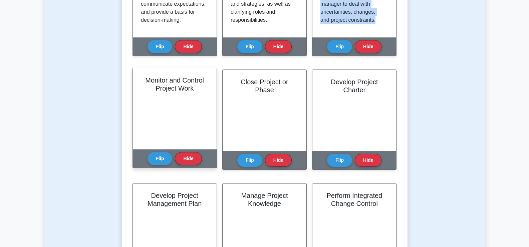
scroll to position [200, 0]
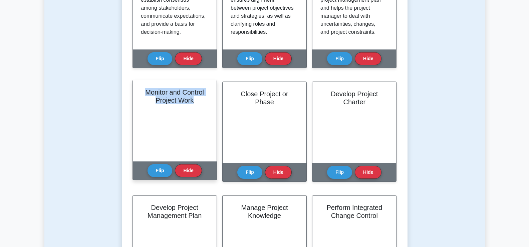
drag, startPoint x: 145, startPoint y: 92, endPoint x: 205, endPoint y: 100, distance: 60.0
click at [205, 100] on h2 "Monitor and Control Project Work" at bounding box center [175, 96] width 68 height 16
copy h2 "Monitor and Control Project Work"
click at [163, 170] on button "Flip" at bounding box center [160, 170] width 25 height 13
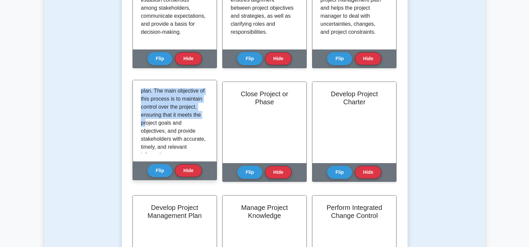
scroll to position [125, 0]
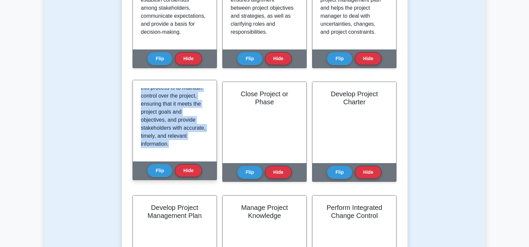
drag, startPoint x: 141, startPoint y: 92, endPoint x: 195, endPoint y: 150, distance: 79.1
click at [195, 150] on div "Monitor and Control Project Work is a process of tracking, reviewing, and repor…" at bounding box center [175, 120] width 68 height 65
copy p "Monitor and Control Project Work is a process of tracking, reviewing, and repor…"
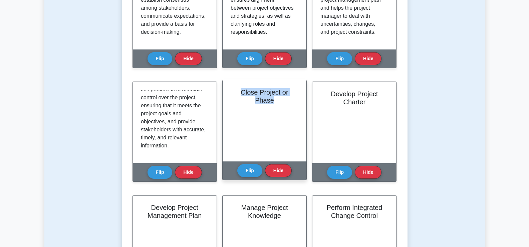
drag, startPoint x: 232, startPoint y: 91, endPoint x: 300, endPoint y: 98, distance: 68.4
click at [300, 98] on div "Close Project or Phase" at bounding box center [265, 120] width 84 height 81
copy h2 "Close Project or Phase"
click at [252, 173] on button "Flip" at bounding box center [249, 170] width 25 height 13
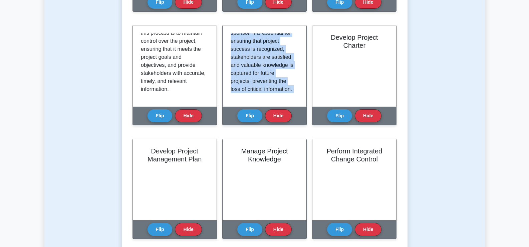
scroll to position [267, 0]
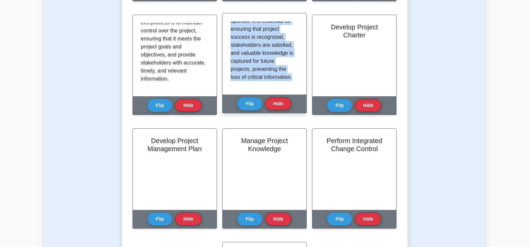
drag, startPoint x: 231, startPoint y: 95, endPoint x: 292, endPoint y: 77, distance: 63.6
copy p "Close Project or Phase is a process that finalizes all activities across all Pr…"
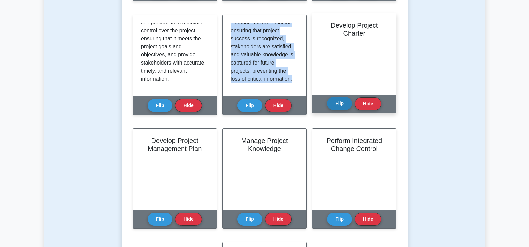
click at [341, 103] on button "Flip" at bounding box center [339, 103] width 25 height 13
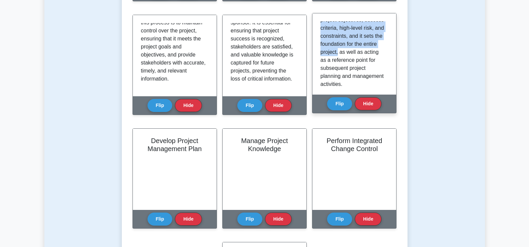
scroll to position [149, 0]
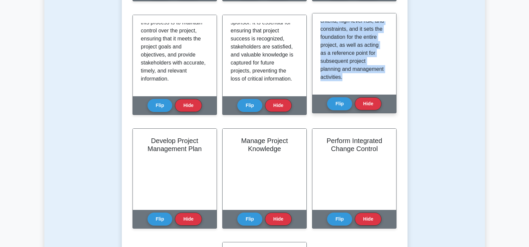
drag, startPoint x: 320, startPoint y: 26, endPoint x: 378, endPoint y: 80, distance: 79.3
click at [378, 80] on div "Develop Project Charter is a crucial process in the Integration Management area…" at bounding box center [354, 53] width 84 height 81
click at [338, 105] on button "Flip" at bounding box center [339, 103] width 25 height 13
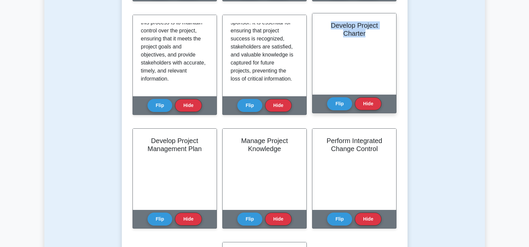
drag, startPoint x: 332, startPoint y: 26, endPoint x: 373, endPoint y: 35, distance: 42.5
click at [373, 35] on h2 "Develop Project Charter" at bounding box center [354, 29] width 68 height 16
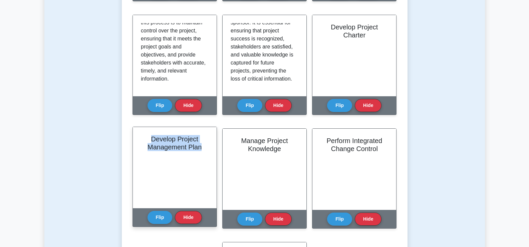
drag, startPoint x: 151, startPoint y: 141, endPoint x: 204, endPoint y: 148, distance: 53.3
click at [204, 148] on h2 "Develop Project Management Plan" at bounding box center [175, 143] width 68 height 16
click at [162, 217] on button "Flip" at bounding box center [160, 216] width 25 height 13
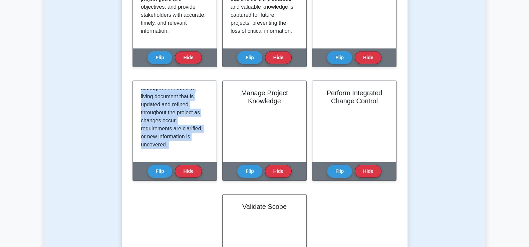
scroll to position [334, 0]
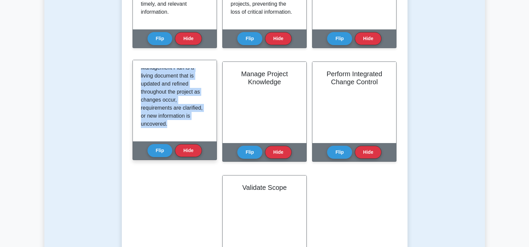
drag, startPoint x: 144, startPoint y: 139, endPoint x: 171, endPoint y: 127, distance: 29.8
click at [171, 127] on p "Develop Project Management Plan is a process in which a comprehensive and integ…" at bounding box center [173, 16] width 65 height 224
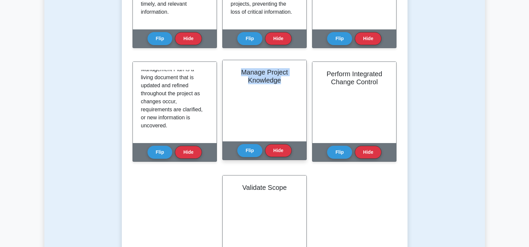
drag, startPoint x: 244, startPoint y: 73, endPoint x: 285, endPoint y: 83, distance: 43.0
click at [285, 83] on h2 "Manage Project Knowledge" at bounding box center [265, 76] width 68 height 16
click at [249, 150] on button "Flip" at bounding box center [249, 150] width 25 height 13
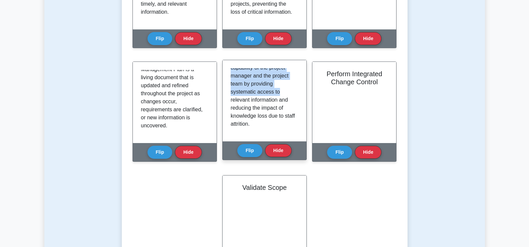
scroll to position [181, 0]
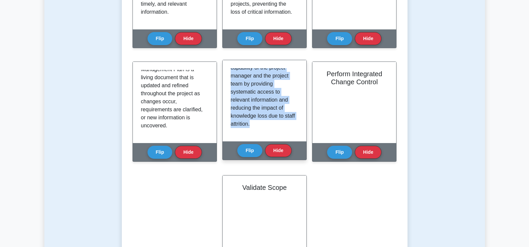
drag, startPoint x: 234, startPoint y: 72, endPoint x: 274, endPoint y: 125, distance: 66.5
click at [274, 125] on p "Manage Project Knowledge is a critical process in Integration Management that i…" at bounding box center [263, 12] width 65 height 232
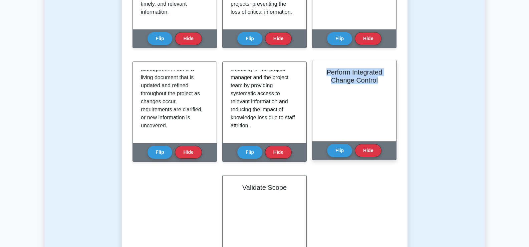
drag, startPoint x: 325, startPoint y: 70, endPoint x: 380, endPoint y: 84, distance: 56.3
click at [380, 84] on h2 "Perform Integrated Change Control" at bounding box center [354, 76] width 68 height 16
click at [344, 154] on button "Flip" at bounding box center [339, 150] width 25 height 13
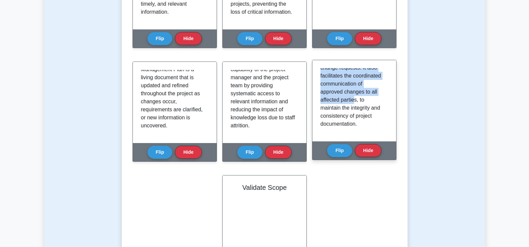
scroll to position [189, 0]
drag, startPoint x: 321, startPoint y: 72, endPoint x: 365, endPoint y: 122, distance: 66.2
click at [365, 122] on p "Perform Integrated Change Control is a process for reviewing and approving any …" at bounding box center [352, 7] width 65 height 240
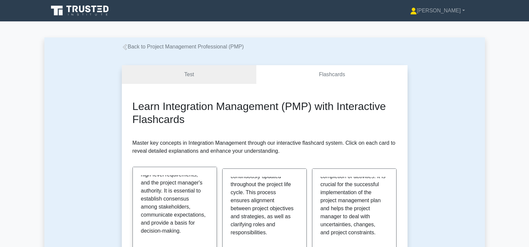
scroll to position [167, 0]
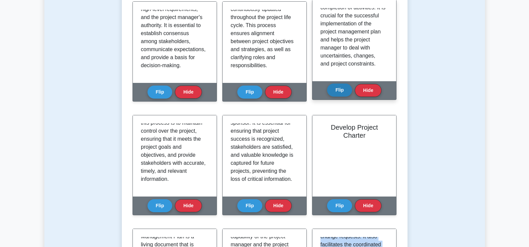
click at [335, 93] on button "Flip" at bounding box center [339, 89] width 25 height 13
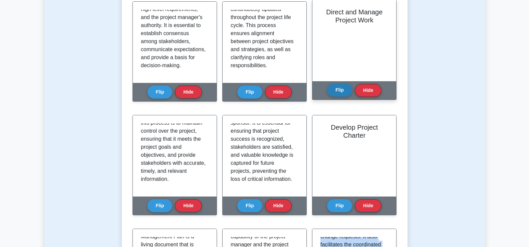
click at [345, 93] on button "Flip" at bounding box center [339, 89] width 25 height 13
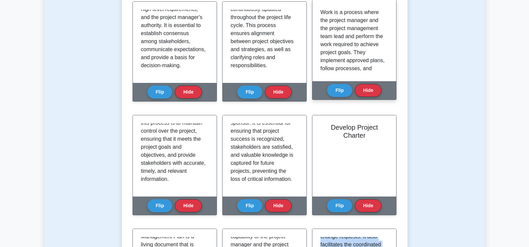
scroll to position [0, 0]
click at [336, 90] on button "Flip" at bounding box center [339, 89] width 25 height 13
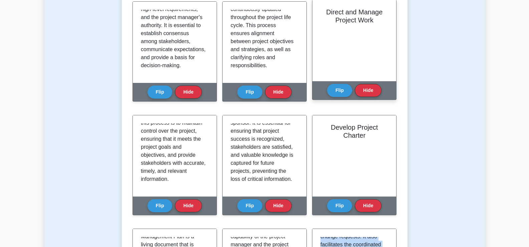
scroll to position [200, 0]
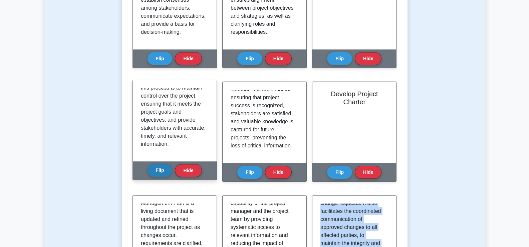
click at [154, 173] on button "Flip" at bounding box center [160, 170] width 25 height 13
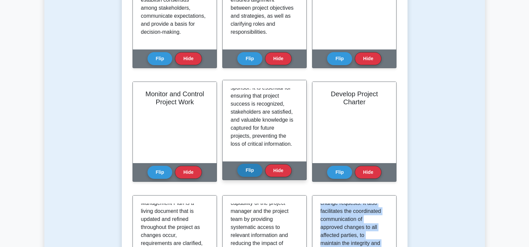
click at [244, 168] on button "Flip" at bounding box center [249, 170] width 25 height 13
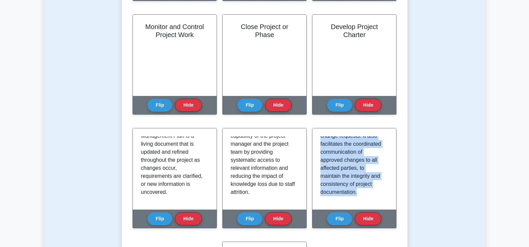
scroll to position [300, 0]
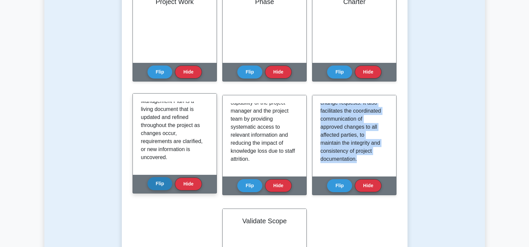
click at [162, 183] on button "Flip" at bounding box center [160, 183] width 25 height 13
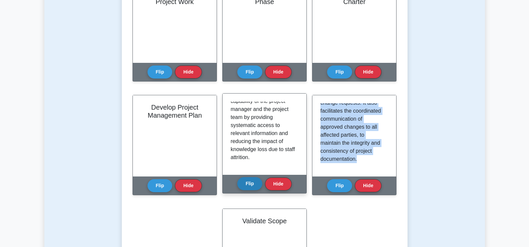
click at [245, 184] on button "Flip" at bounding box center [249, 183] width 25 height 13
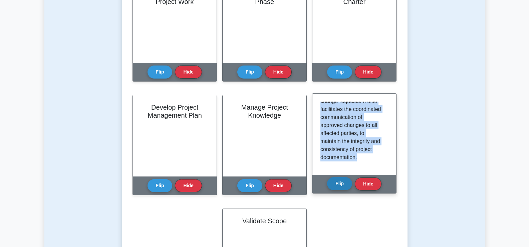
click at [338, 184] on button "Flip" at bounding box center [339, 183] width 25 height 13
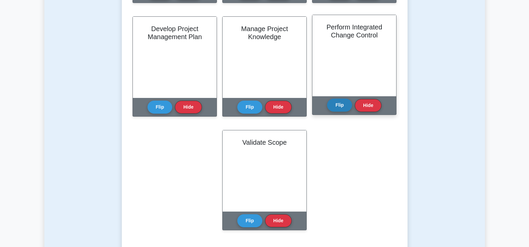
scroll to position [401, 0]
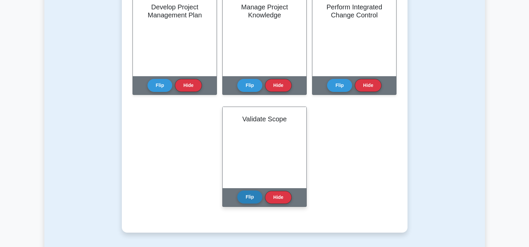
click at [249, 198] on button "Flip" at bounding box center [249, 196] width 25 height 13
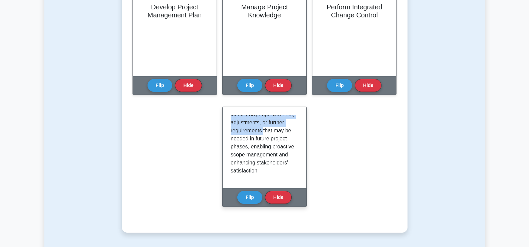
scroll to position [213, 0]
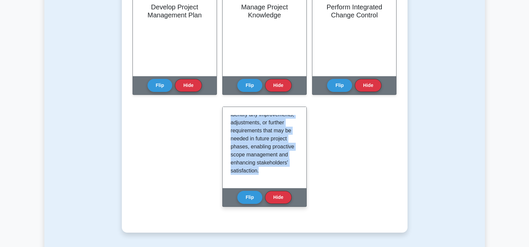
drag, startPoint x: 230, startPoint y: 119, endPoint x: 273, endPoint y: 172, distance: 68.4
click at [273, 172] on div "Validate Scope is a process in Integration Management that confirms the project…" at bounding box center [265, 147] width 84 height 81
click at [254, 196] on button "Flip" at bounding box center [249, 196] width 25 height 13
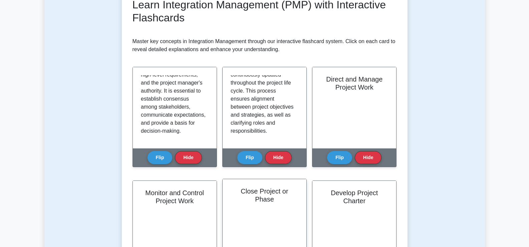
scroll to position [100, 0]
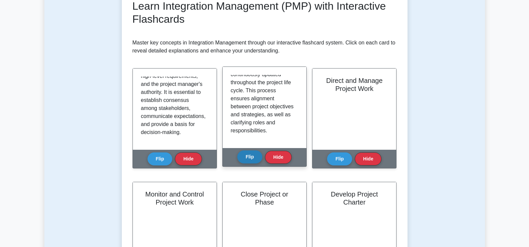
click at [247, 157] on button "Flip" at bounding box center [249, 156] width 25 height 13
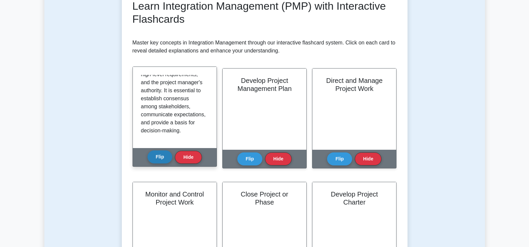
click at [164, 160] on button "Flip" at bounding box center [160, 156] width 25 height 13
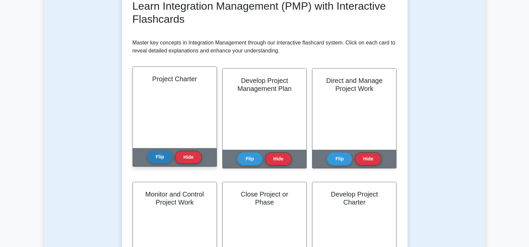
click at [163, 155] on button "Flip" at bounding box center [160, 156] width 25 height 13
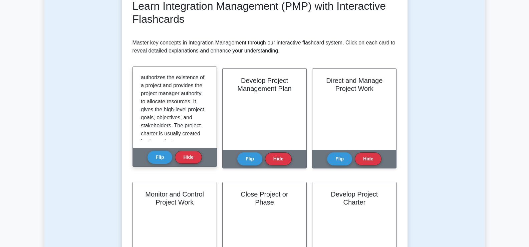
scroll to position [0, 0]
click at [159, 156] on button "Flip" at bounding box center [160, 156] width 25 height 13
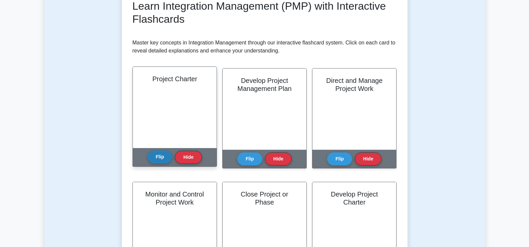
click at [159, 155] on button "Flip" at bounding box center [160, 156] width 25 height 13
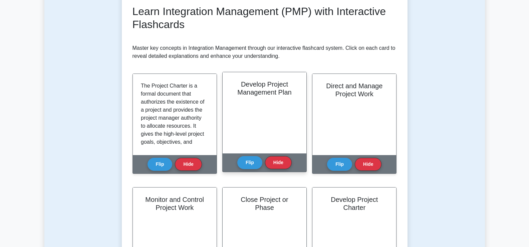
scroll to position [100, 0]
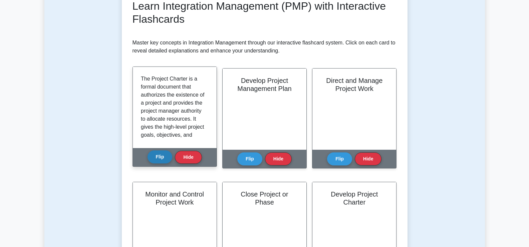
click at [161, 160] on button "Flip" at bounding box center [160, 156] width 25 height 13
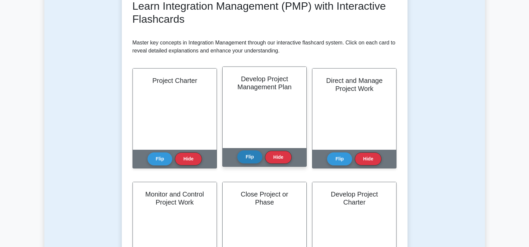
click at [247, 158] on button "Flip" at bounding box center [249, 156] width 25 height 13
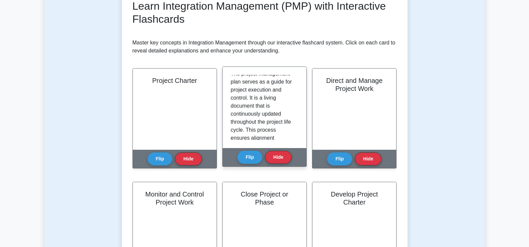
scroll to position [95, 0]
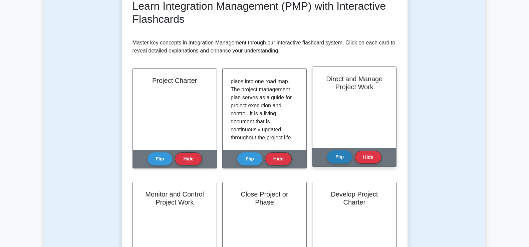
click at [343, 157] on button "Flip" at bounding box center [339, 156] width 25 height 13
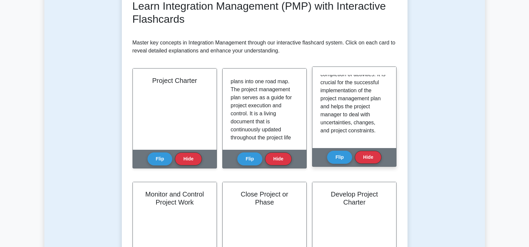
scroll to position [125, 0]
click at [335, 157] on button "Flip" at bounding box center [339, 156] width 25 height 13
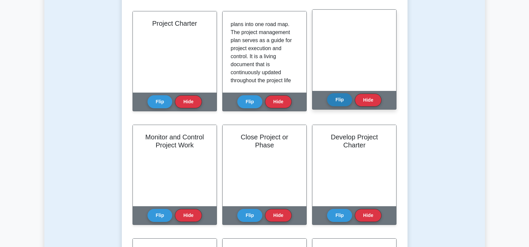
scroll to position [167, 0]
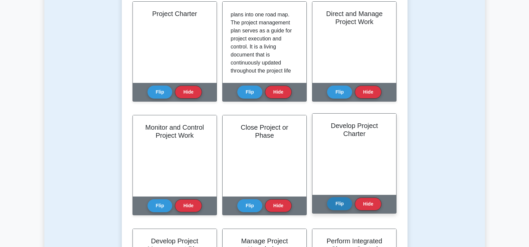
click at [338, 202] on button "Flip" at bounding box center [339, 203] width 25 height 13
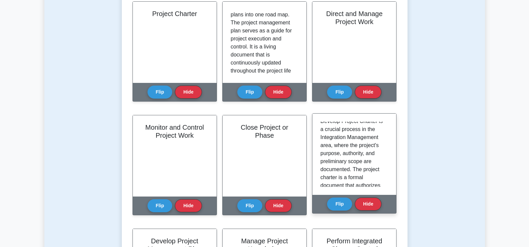
scroll to position [0, 0]
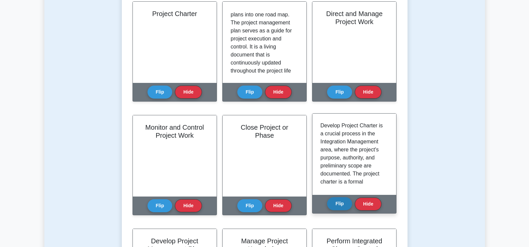
click at [340, 203] on button "Flip" at bounding box center [339, 203] width 25 height 13
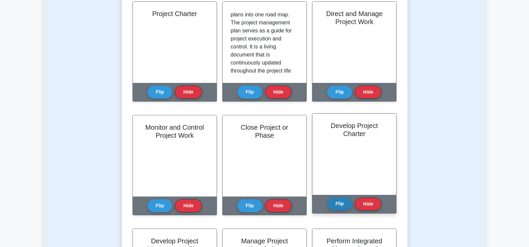
click at [340, 203] on button "Flip" at bounding box center [339, 203] width 25 height 13
